Goal: Information Seeking & Learning: Learn about a topic

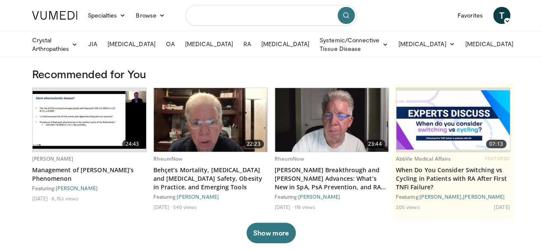
click at [251, 22] on input "Search topics, interventions" at bounding box center [270, 15] width 171 height 21
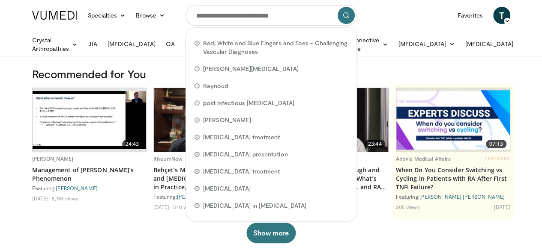
drag, startPoint x: 203, startPoint y: 43, endPoint x: 170, endPoint y: 18, distance: 40.7
click at [170, 18] on nav "Specialties Adult & Family Medicine Allergy, Asthma, Immunology Anesthesiology …" at bounding box center [271, 15] width 488 height 31
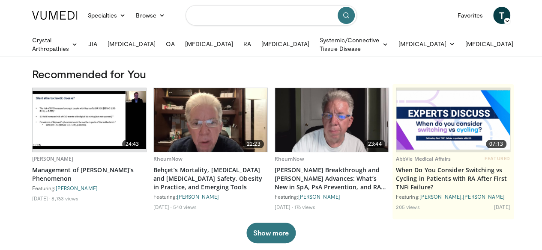
click at [222, 13] on input "Search topics, interventions" at bounding box center [270, 15] width 171 height 21
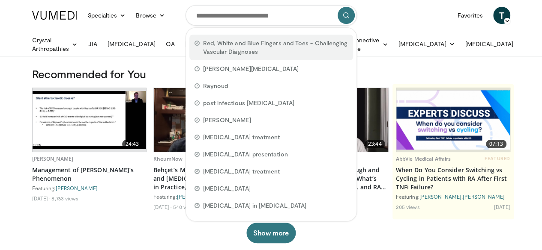
click at [217, 45] on span "Red, White and Blue Fingers and Toes - Challenging Vascular Diagnoses" at bounding box center [275, 47] width 145 height 17
type input "**********"
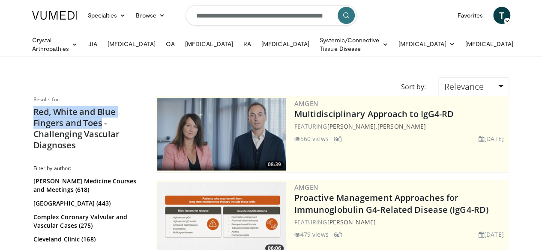
drag, startPoint x: 12, startPoint y: 110, endPoint x: 48, endPoint y: 122, distance: 37.1
click at [48, 122] on h2 "Red, White and Blue Fingers and Toes - Challenging Vascular Diagnoses" at bounding box center [87, 129] width 109 height 45
copy h2 "Red, White and Blue Fingers and Toes"
